Goal: Information Seeking & Learning: Find specific fact

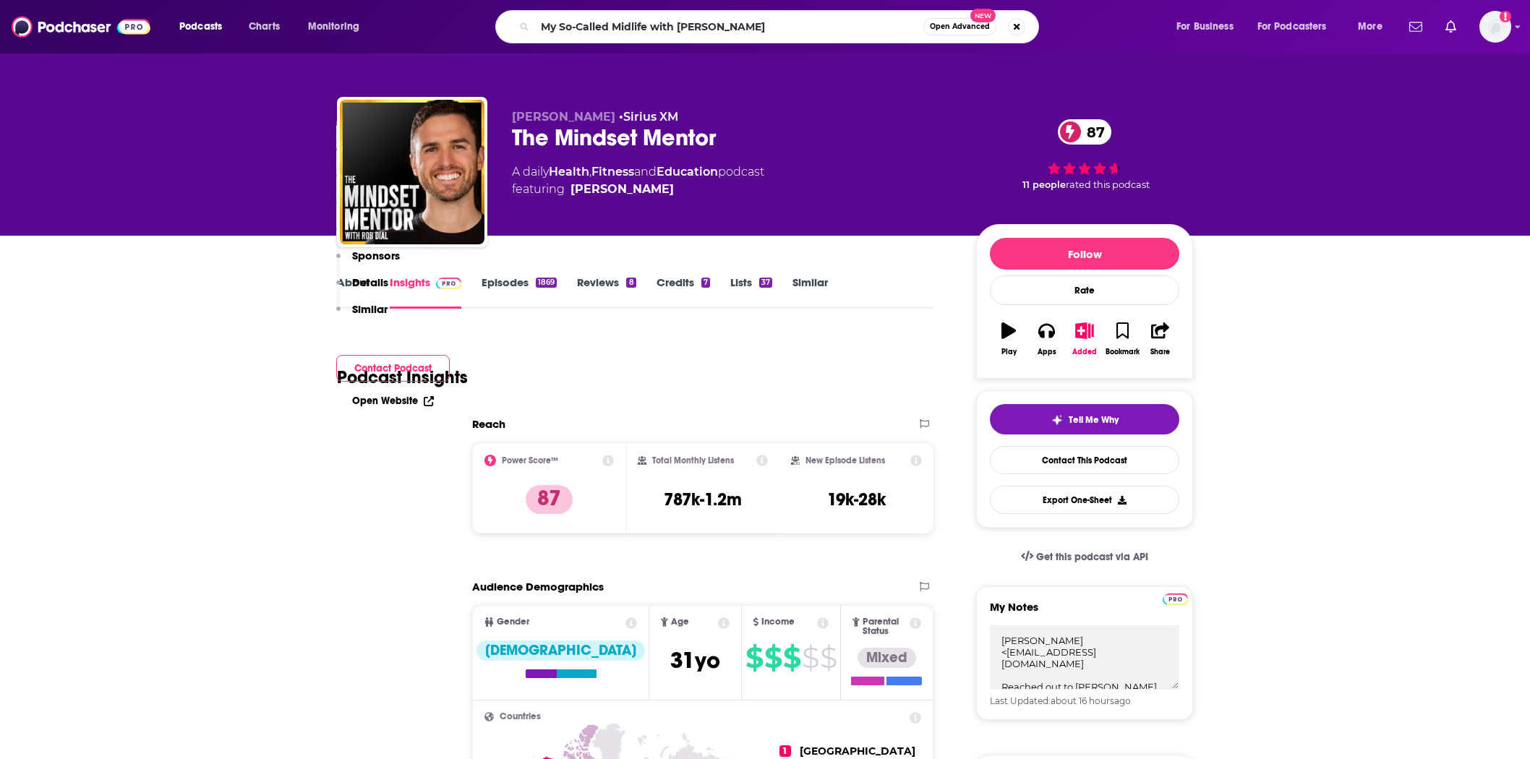
scroll to position [723, 0]
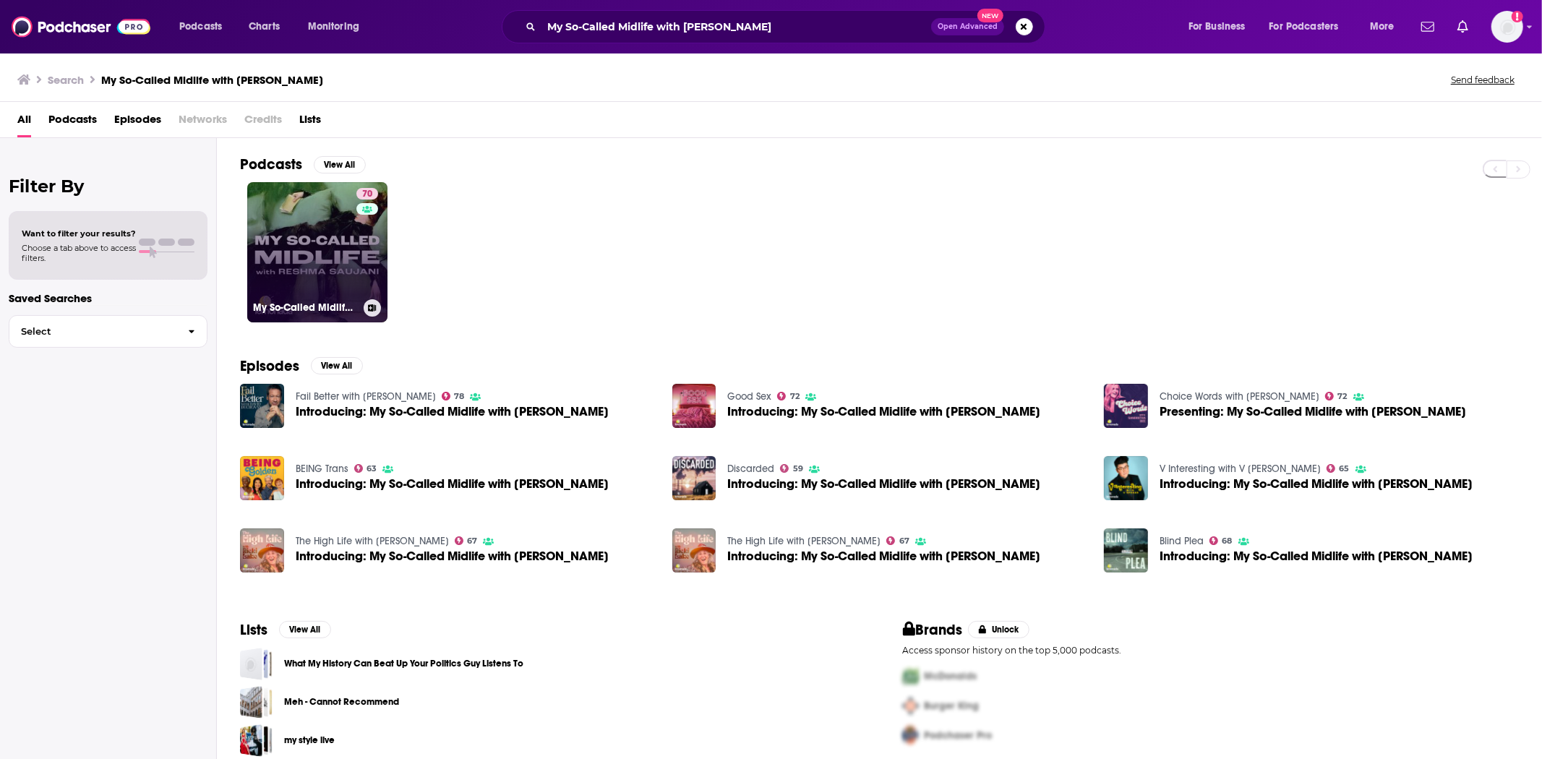
click at [371, 210] on icon at bounding box center [367, 208] width 10 height 7
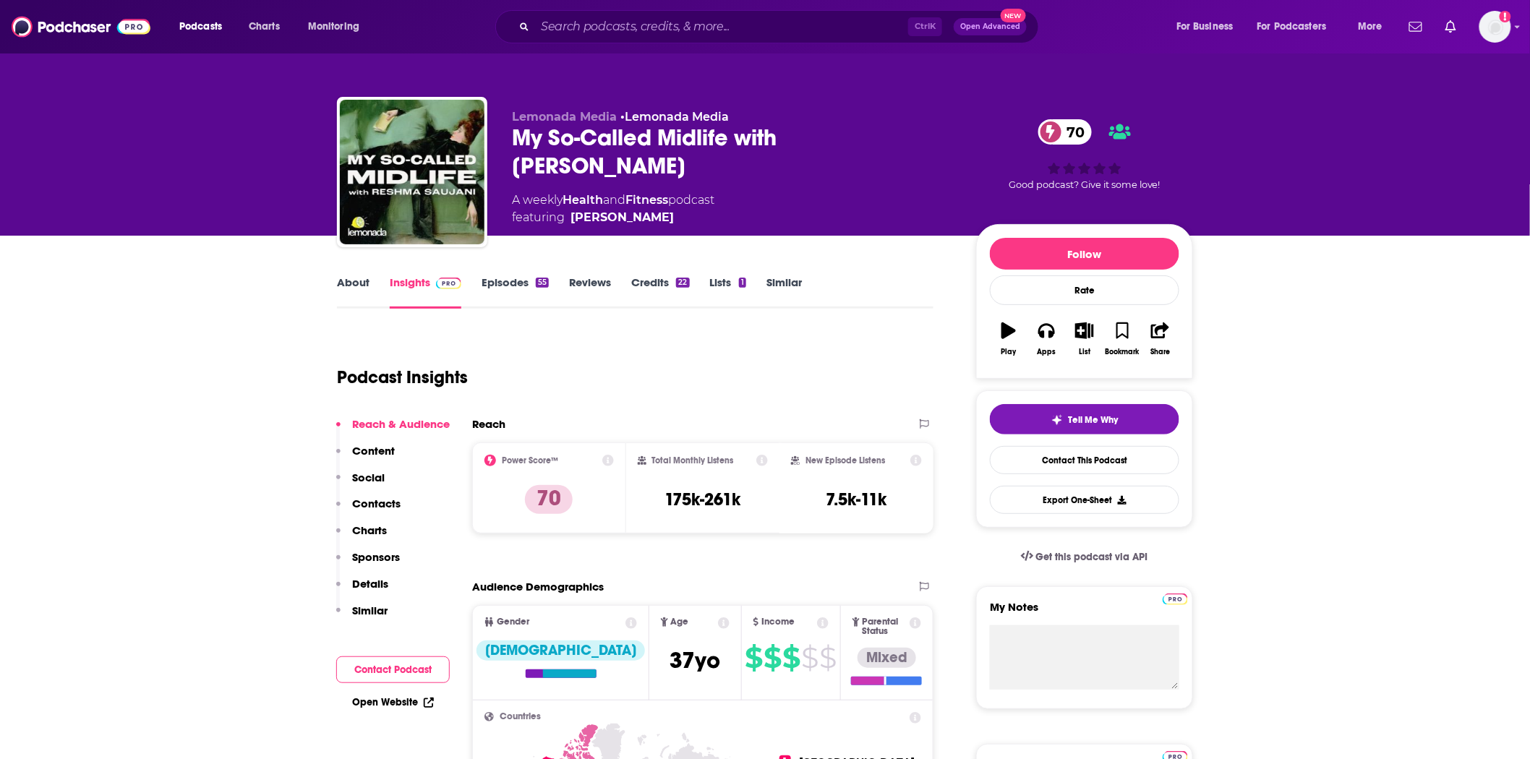
click at [507, 285] on link "Episodes 55" at bounding box center [514, 291] width 67 height 33
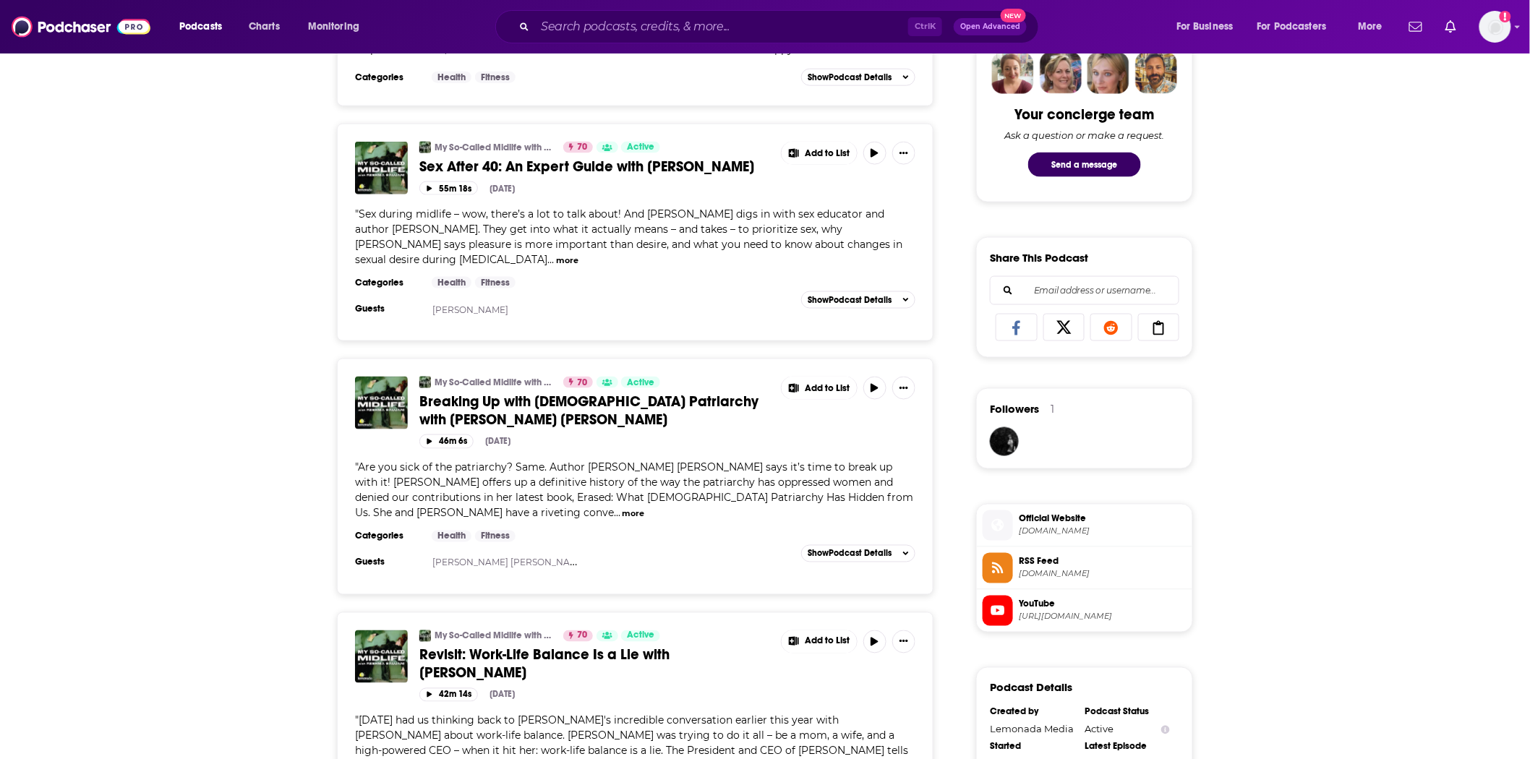
scroll to position [1044, 0]
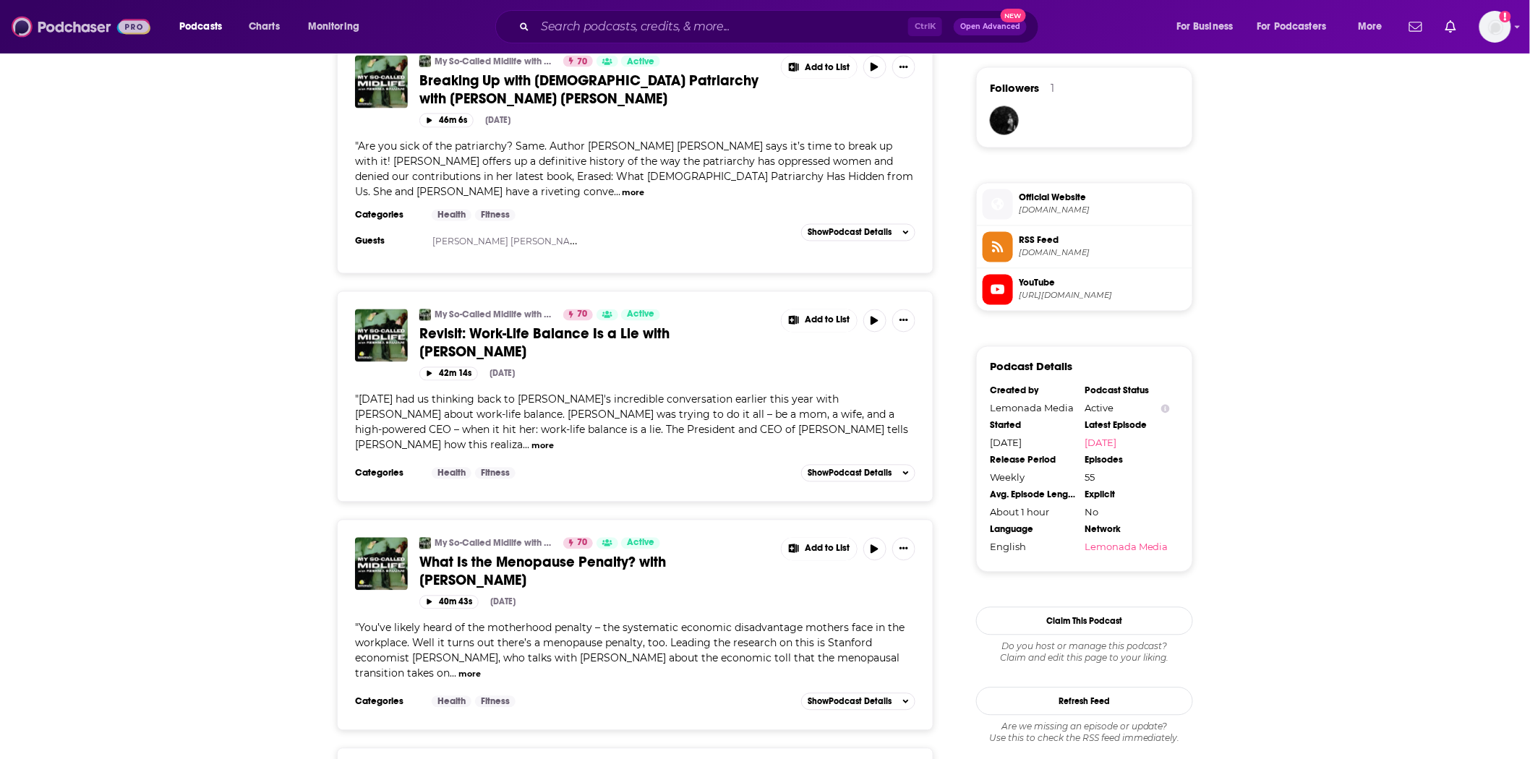
click at [33, 35] on img at bounding box center [81, 26] width 139 height 27
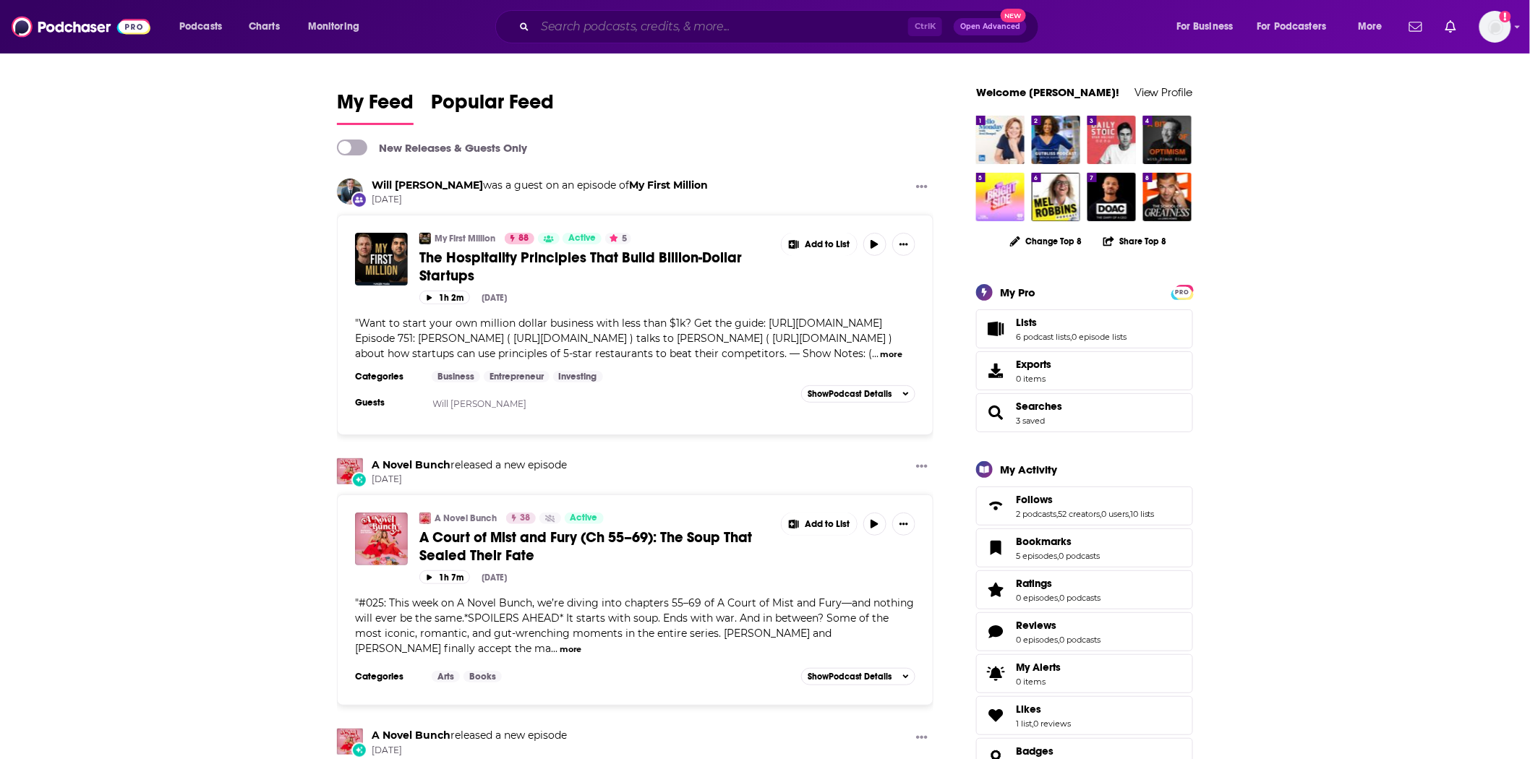
click at [638, 29] on input "Search podcasts, credits, & more..." at bounding box center [721, 26] width 373 height 23
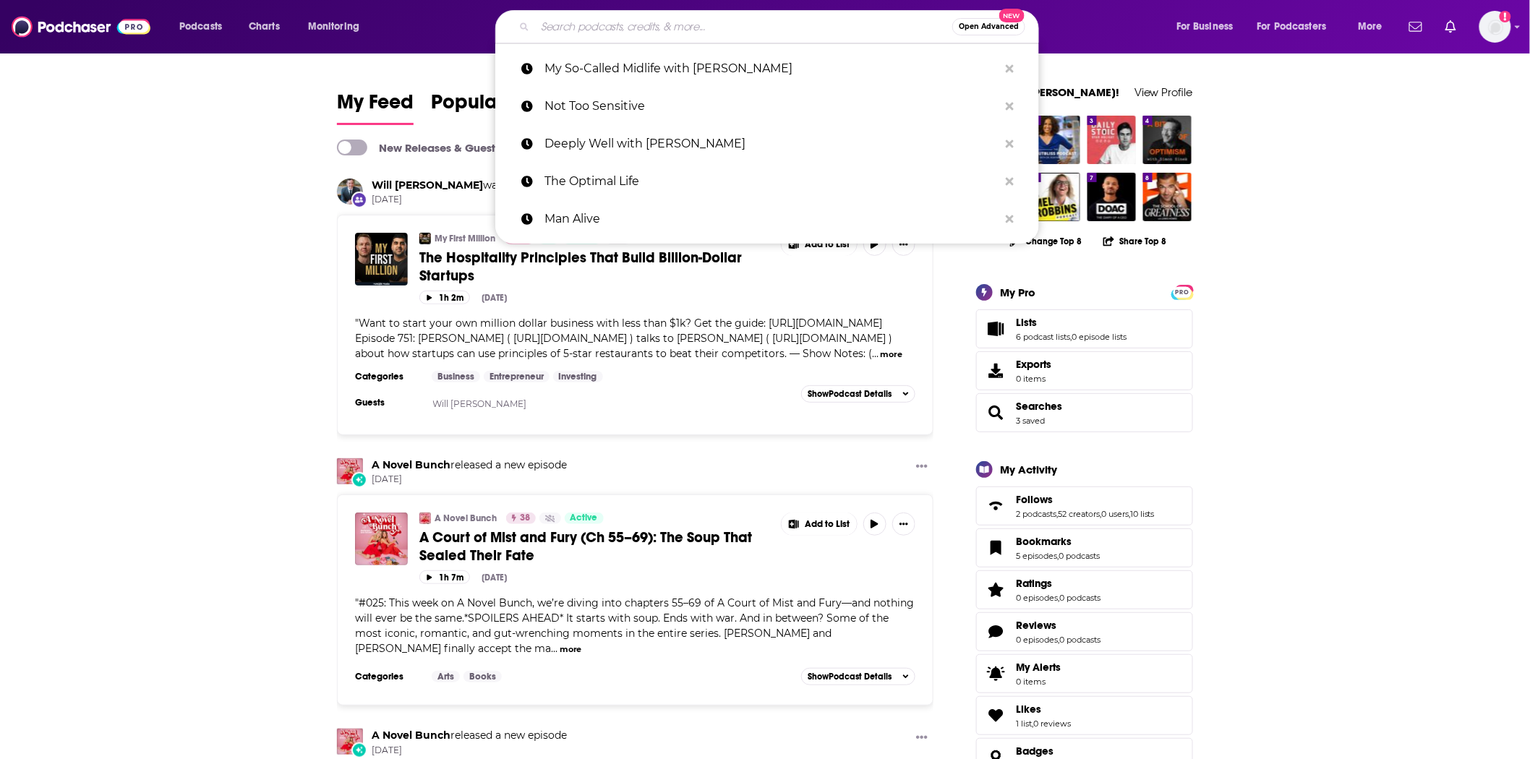
paste input "The Remnant with [PERSON_NAME]"
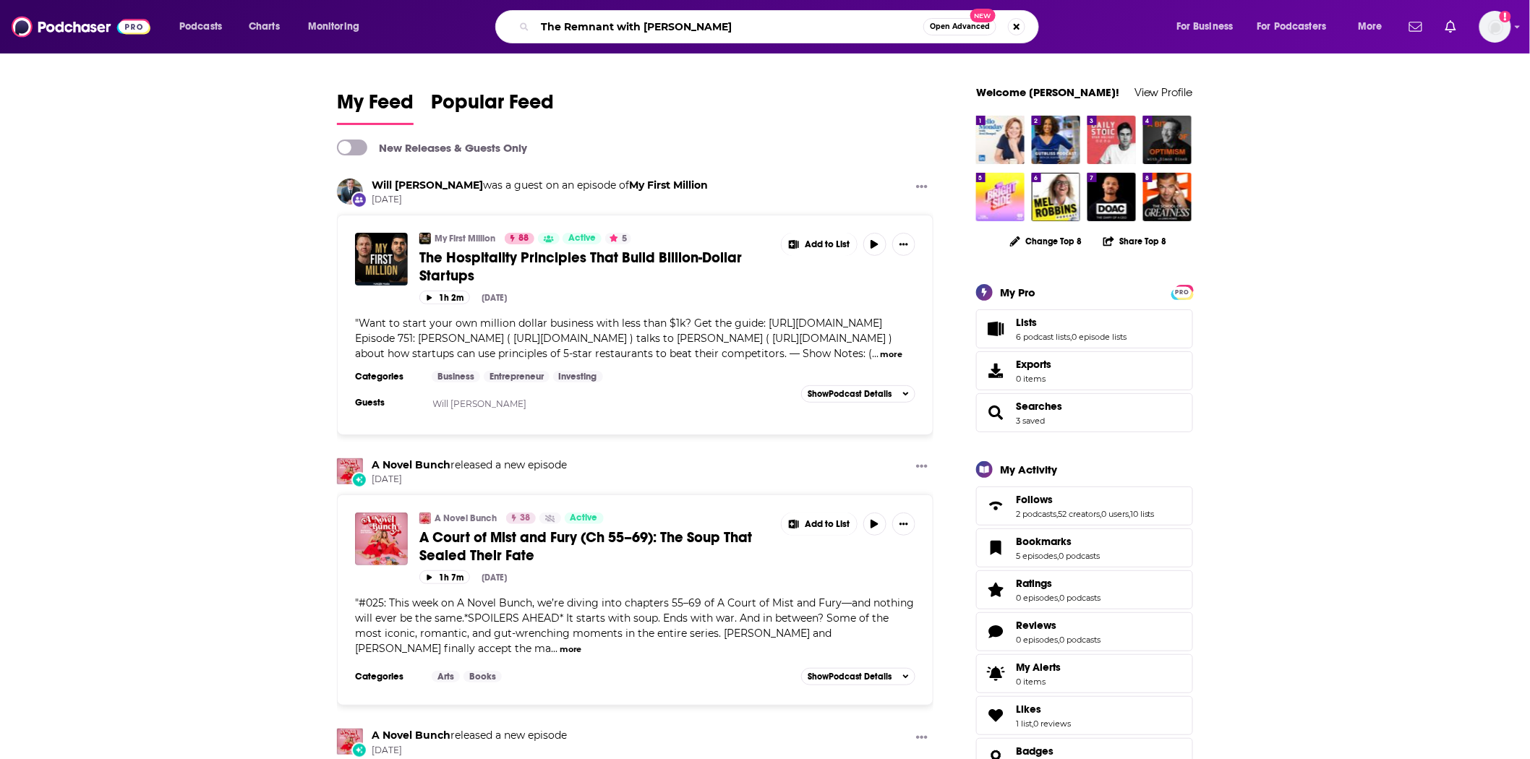
type input "The Remnant with [PERSON_NAME]"
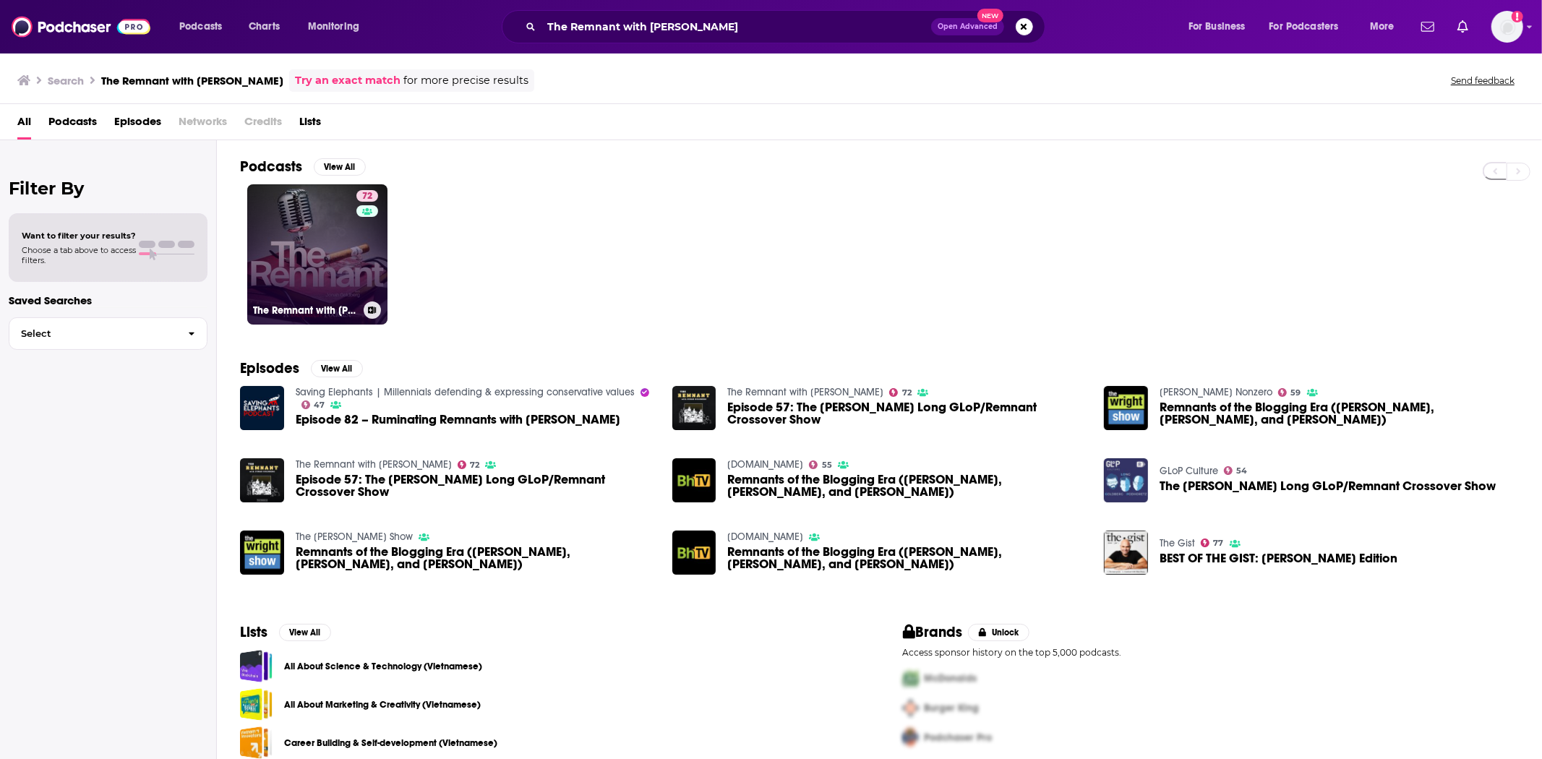
click at [285, 253] on link "72 The Remnant with [PERSON_NAME]" at bounding box center [317, 254] width 140 height 140
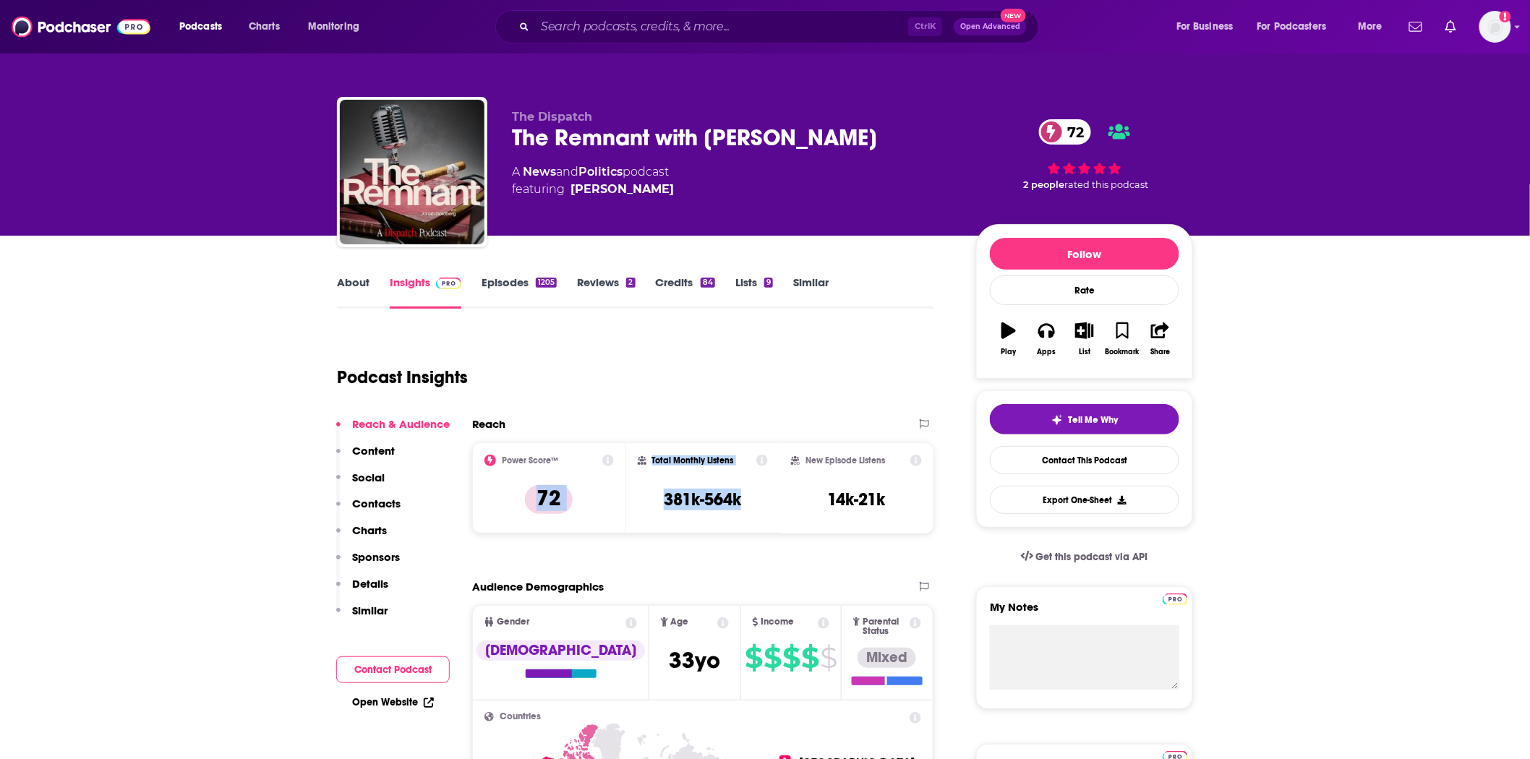
drag, startPoint x: 575, startPoint y: 435, endPoint x: 623, endPoint y: 503, distance: 83.0
click at [623, 503] on div "Power Score™ 72 Total Monthly Listens 381k-564k New Episode Listens 14k-21k" at bounding box center [702, 487] width 461 height 91
copy div "72 Total Monthly Listens 381k-564k"
click at [741, 521] on div "Total Monthly Listens 381k-564k" at bounding box center [703, 487] width 154 height 91
drag, startPoint x: 707, startPoint y: 499, endPoint x: 664, endPoint y: 500, distance: 43.4
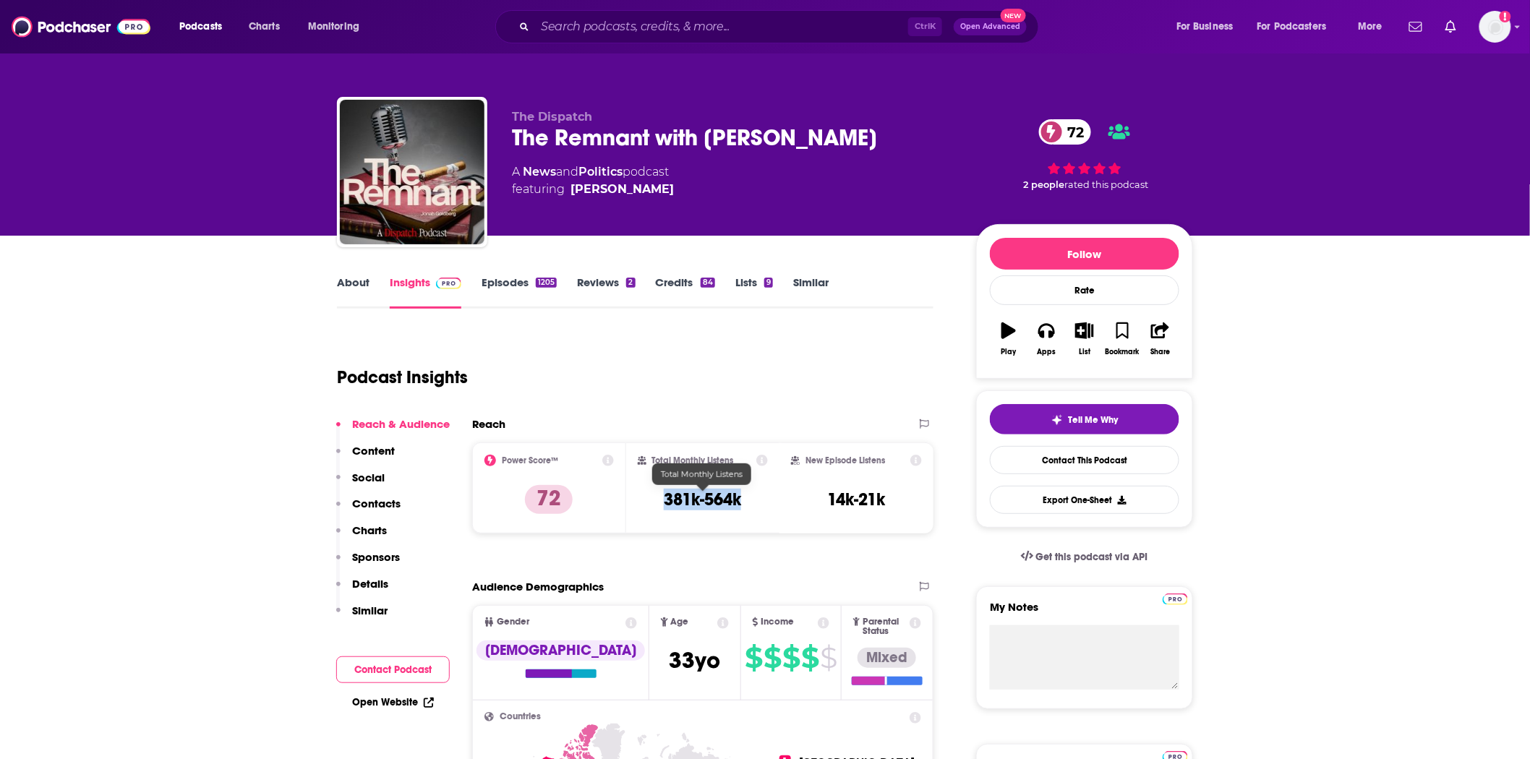
click at [664, 500] on div "Total Monthly Listens 381k-564k" at bounding box center [703, 488] width 131 height 67
copy h3 "381k-564k"
